Goal: Task Accomplishment & Management: Use online tool/utility

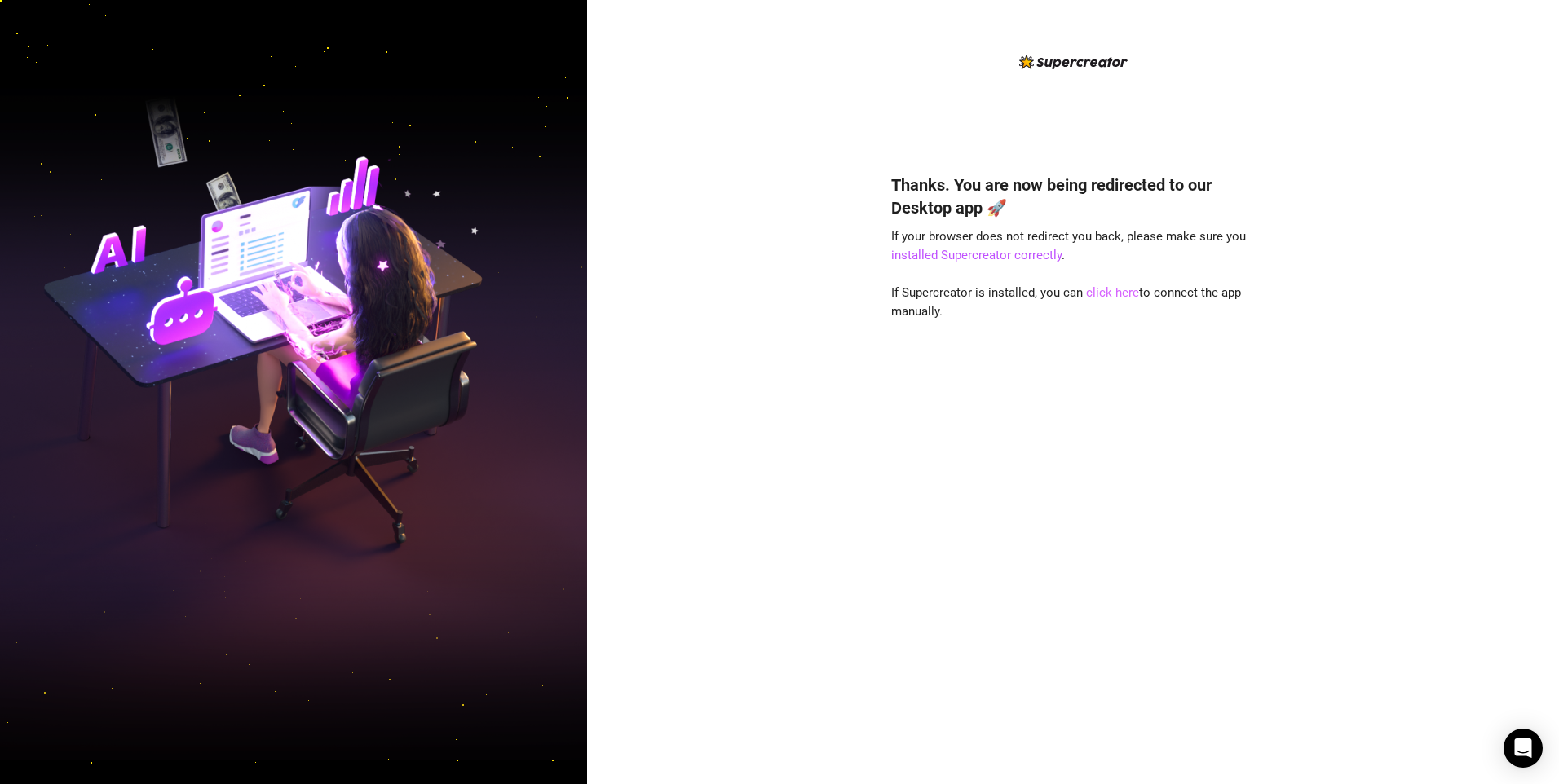
click at [1108, 289] on link "click here" at bounding box center [1112, 293] width 53 height 15
click at [1096, 286] on link "click here" at bounding box center [1112, 293] width 53 height 15
